Goal: Task Accomplishment & Management: Use online tool/utility

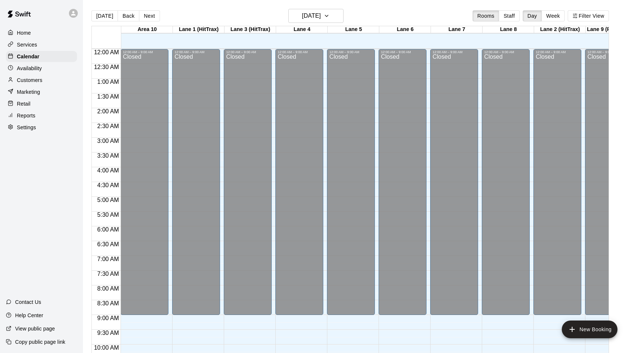
scroll to position [374, 0]
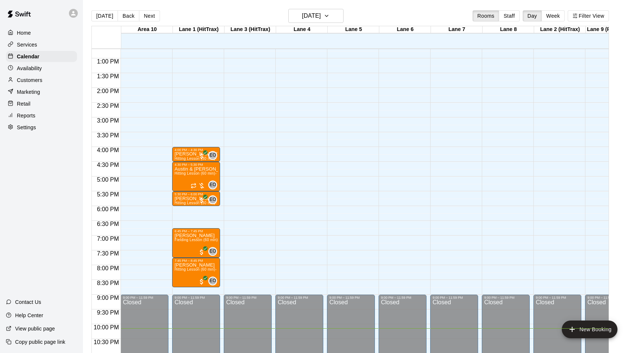
click at [330, 12] on icon "button" at bounding box center [327, 15] width 6 height 9
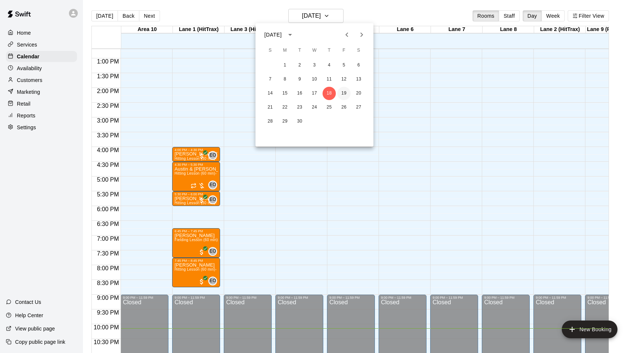
click at [342, 92] on button "19" at bounding box center [344, 93] width 13 height 13
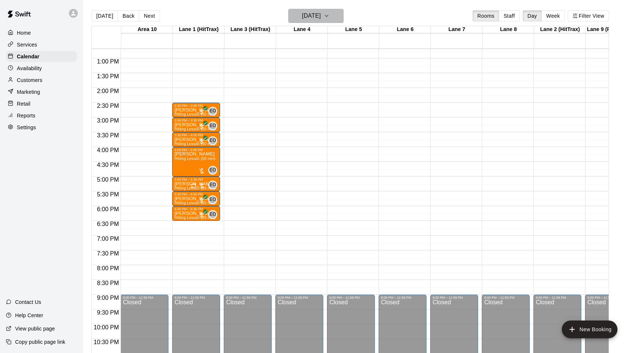
click at [330, 15] on icon "button" at bounding box center [327, 15] width 6 height 9
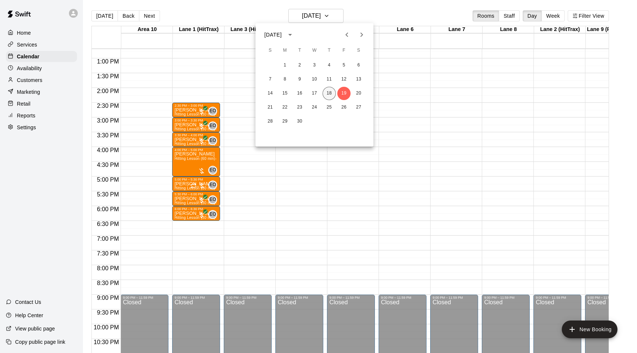
click at [328, 91] on button "18" at bounding box center [329, 93] width 13 height 13
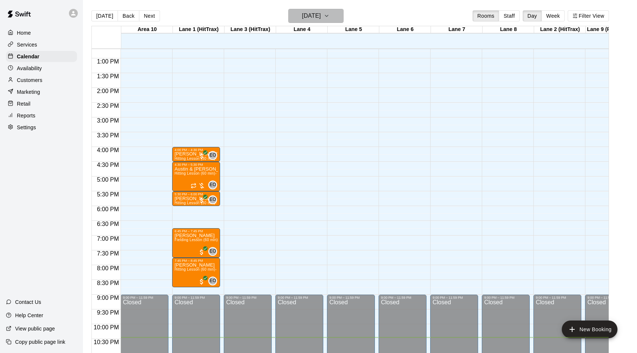
click at [330, 17] on icon "button" at bounding box center [327, 15] width 6 height 9
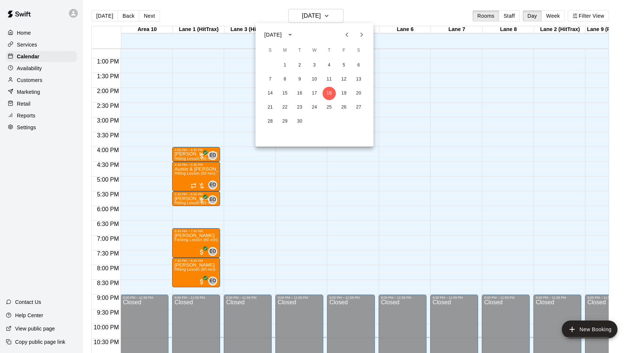
click at [341, 17] on div at bounding box center [318, 176] width 637 height 353
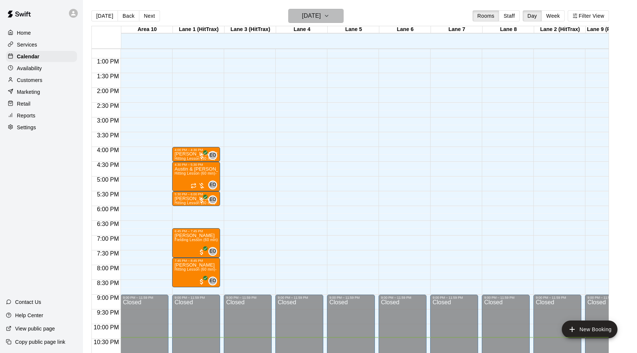
click at [330, 14] on icon "button" at bounding box center [327, 15] width 6 height 9
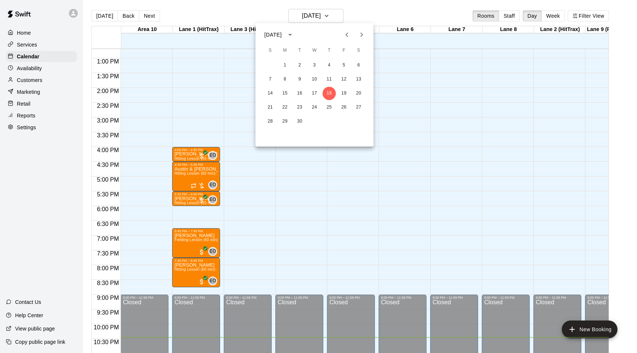
click at [353, 16] on div at bounding box center [318, 176] width 637 height 353
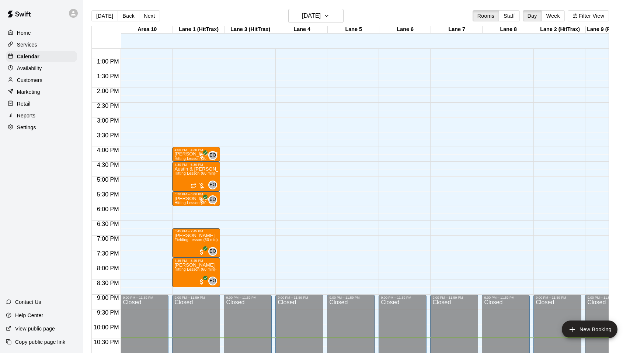
click at [30, 112] on p "Reports" at bounding box center [26, 115] width 18 height 7
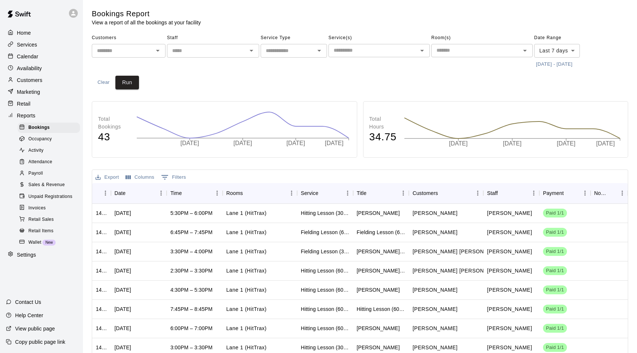
click at [40, 171] on span "Payroll" at bounding box center [35, 173] width 14 height 7
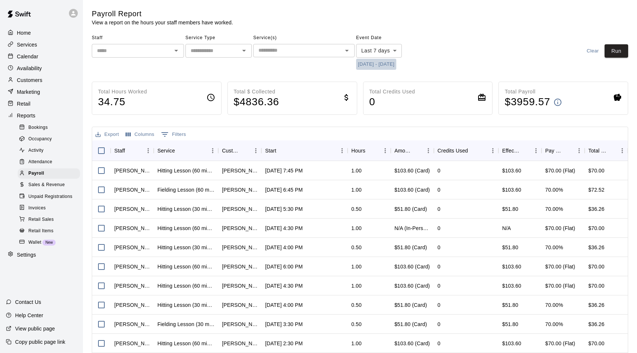
click at [381, 65] on button "[DATE] - [DATE]" at bounding box center [376, 64] width 40 height 11
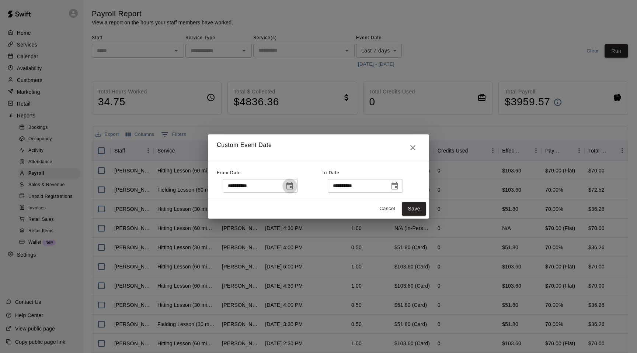
click at [293, 186] on icon "Choose date, selected date is Sep 11, 2025" at bounding box center [289, 185] width 9 height 9
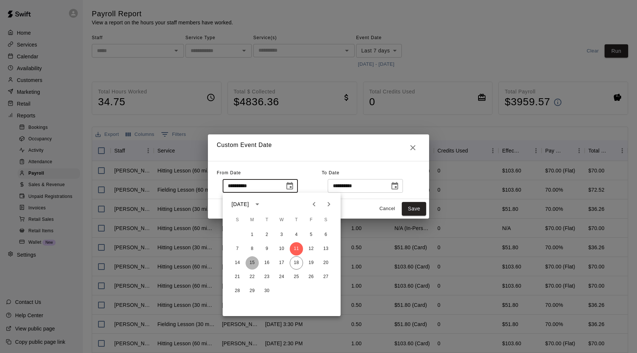
click at [250, 259] on button "15" at bounding box center [252, 262] width 13 height 13
type input "**********"
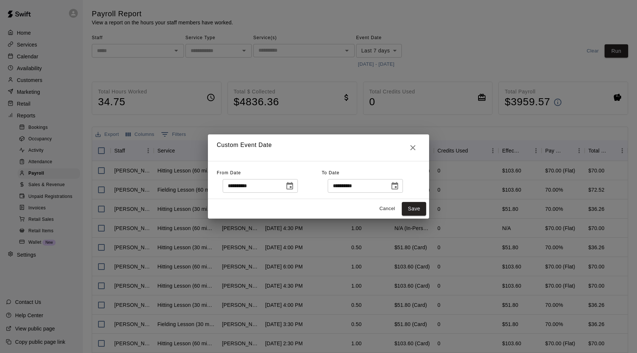
click at [398, 186] on icon "Choose date, selected date is Sep 18, 2025" at bounding box center [395, 185] width 9 height 9
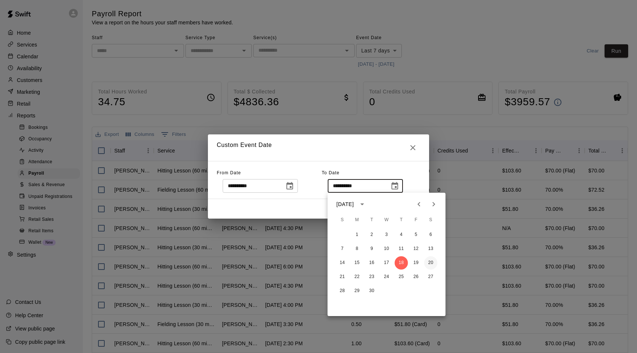
click at [432, 260] on button "20" at bounding box center [431, 262] width 13 height 13
type input "**********"
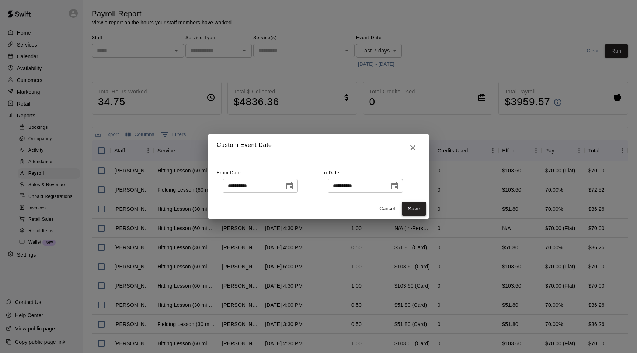
click at [417, 211] on button "Save" at bounding box center [414, 209] width 24 height 14
type input "******"
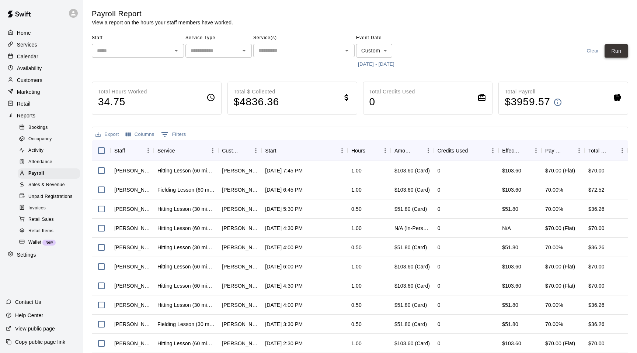
click at [616, 51] on button "Run" at bounding box center [617, 51] width 24 height 14
click at [180, 49] on icon "Open" at bounding box center [176, 50] width 9 height 9
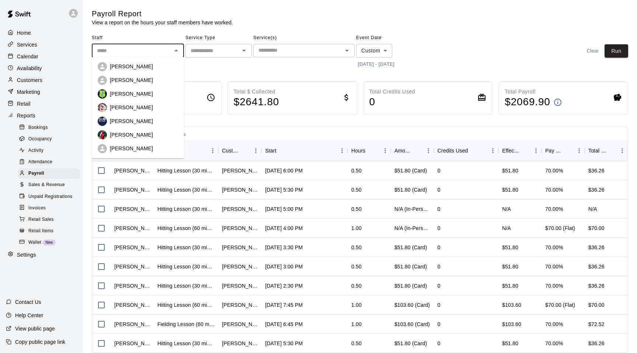
click at [167, 77] on div "[PERSON_NAME]" at bounding box center [144, 79] width 68 height 7
type input "**********"
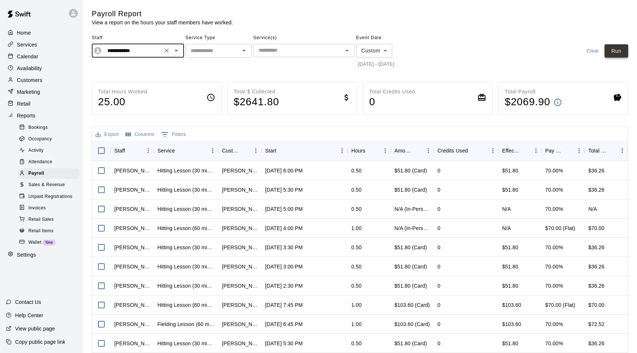
click at [618, 54] on button "Run" at bounding box center [617, 51] width 24 height 14
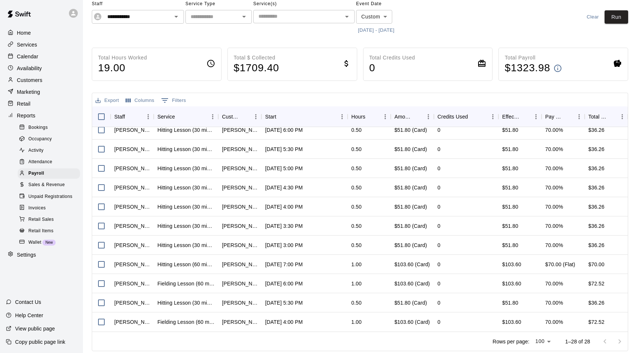
scroll to position [333, 0]
